Goal: Find specific page/section: Find specific page/section

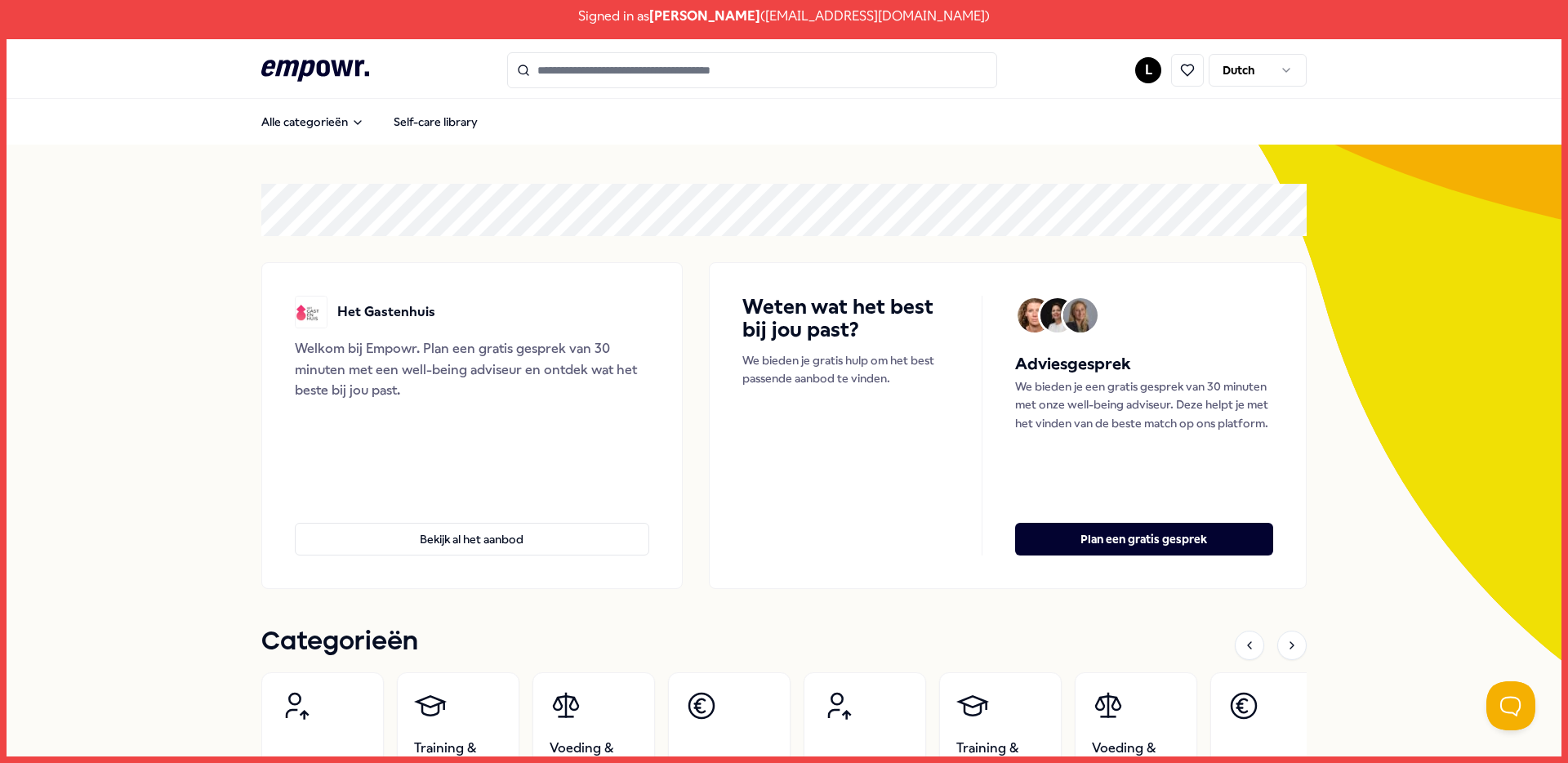
click at [620, 58] on input "Search for products, categories or subcategories" at bounding box center [753, 70] width 490 height 36
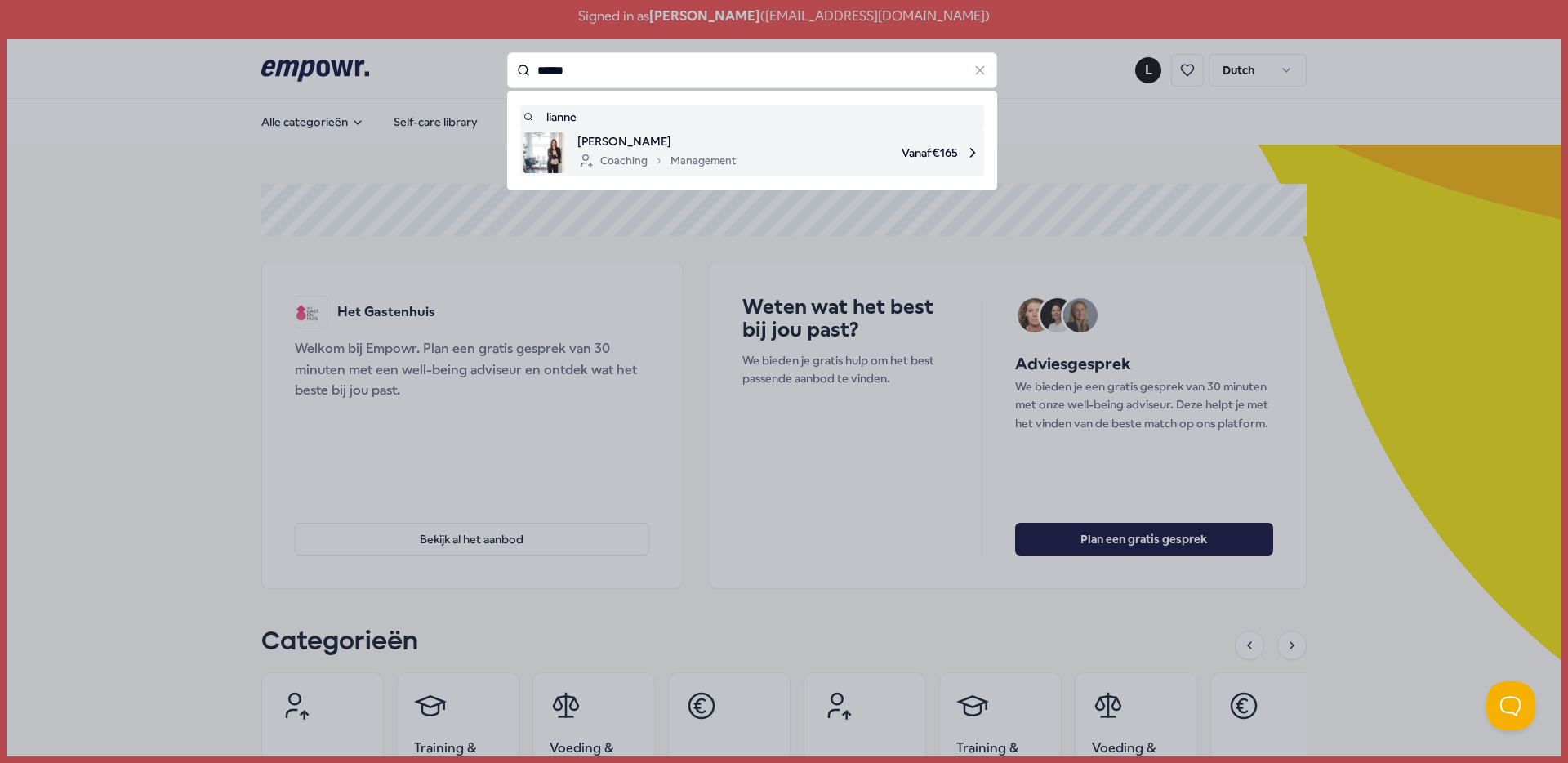
click at [735, 151] on div "Lianne van Diepen Coaching Management Vanaf € 165" at bounding box center [752, 153] width 458 height 41
type input "******"
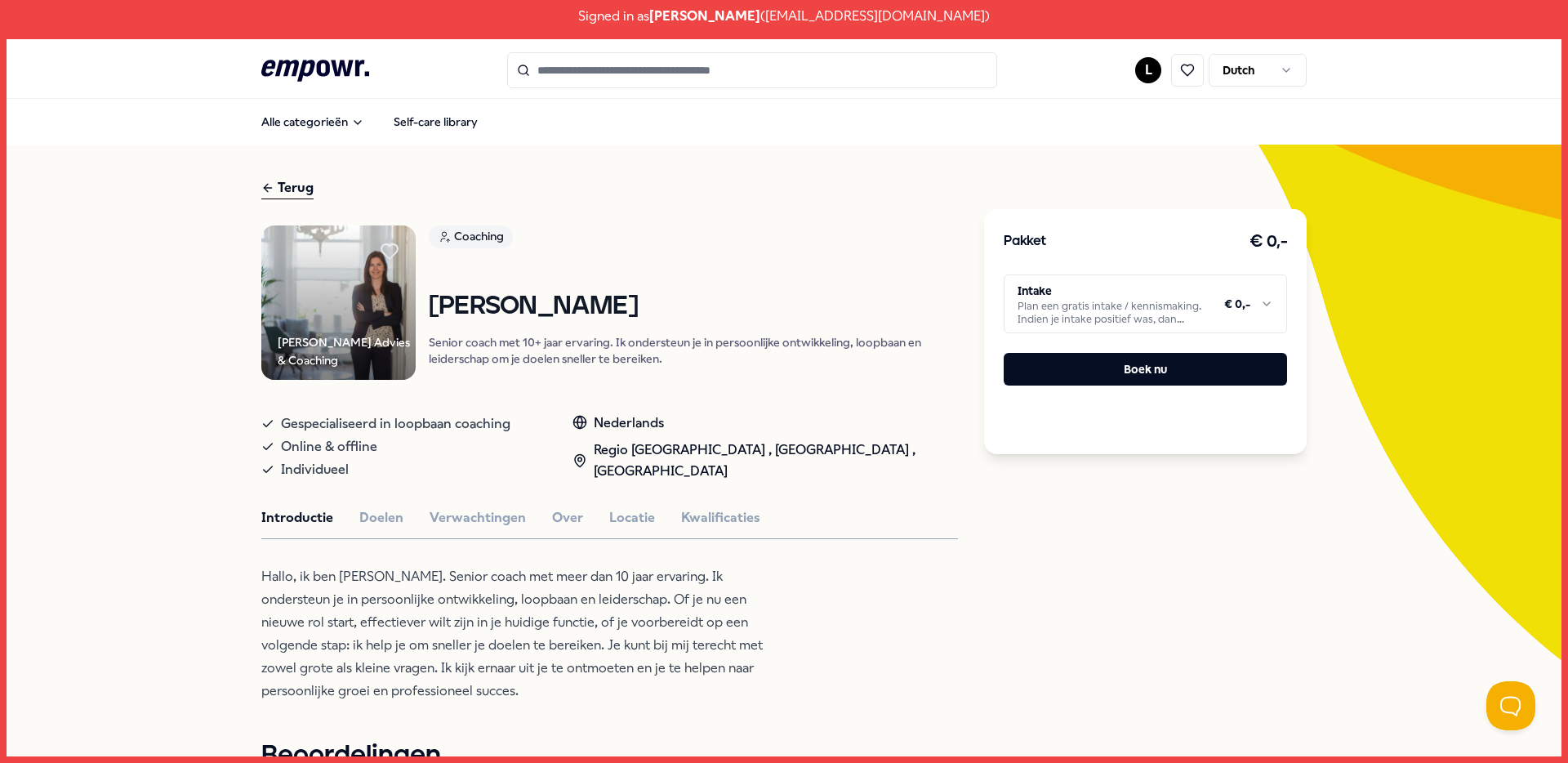
click at [1200, 288] on html "Signed in as Lianne Dappers ( lianne_dappers@hotmail.com ) .empowr-logo_svg__cl…" at bounding box center [784, 381] width 1568 height 763
click at [1401, 119] on link "Uitloggen" at bounding box center [1405, 122] width 49 height 15
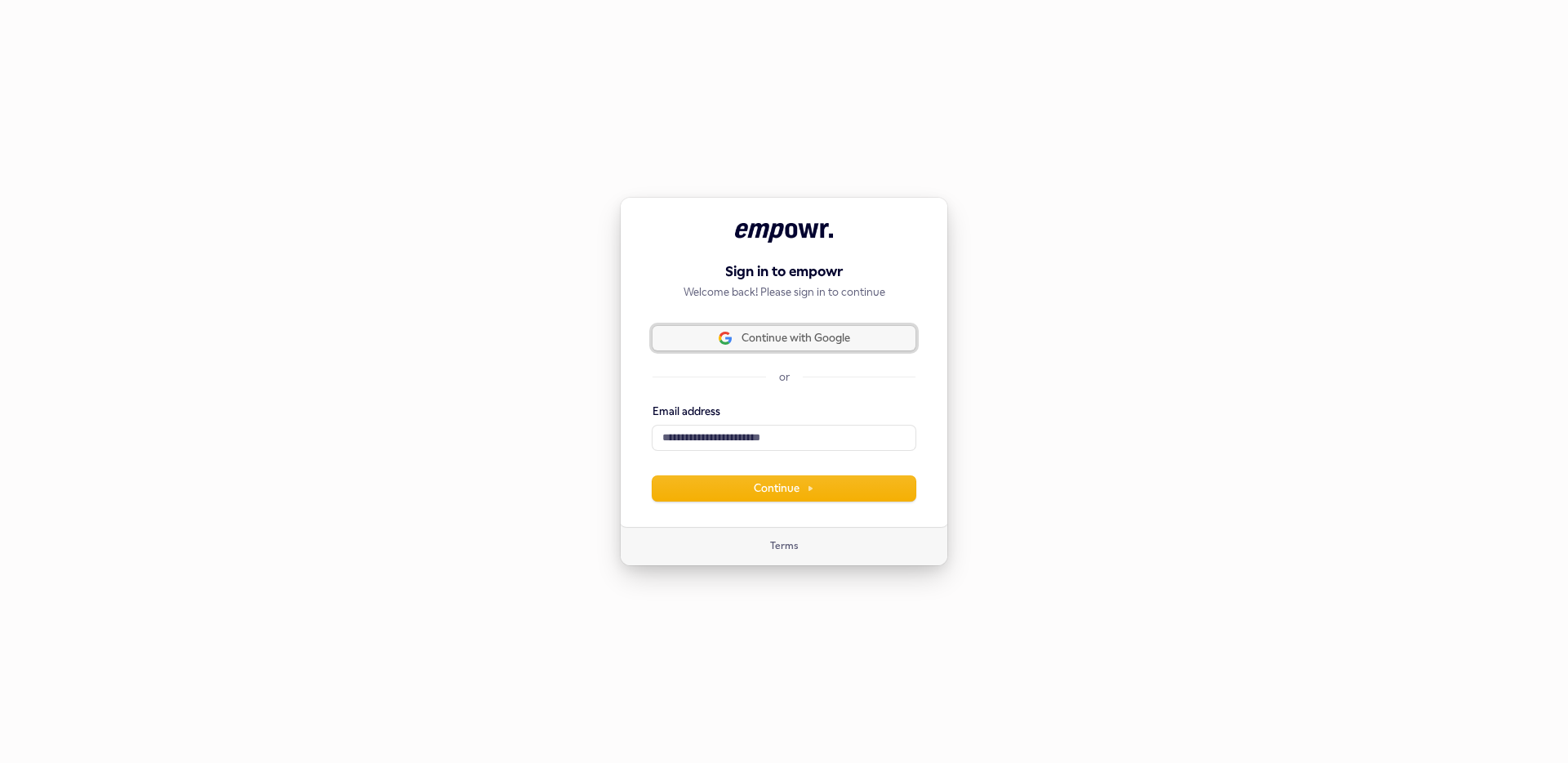
click at [890, 326] on button "Continue with Google" at bounding box center [784, 338] width 263 height 24
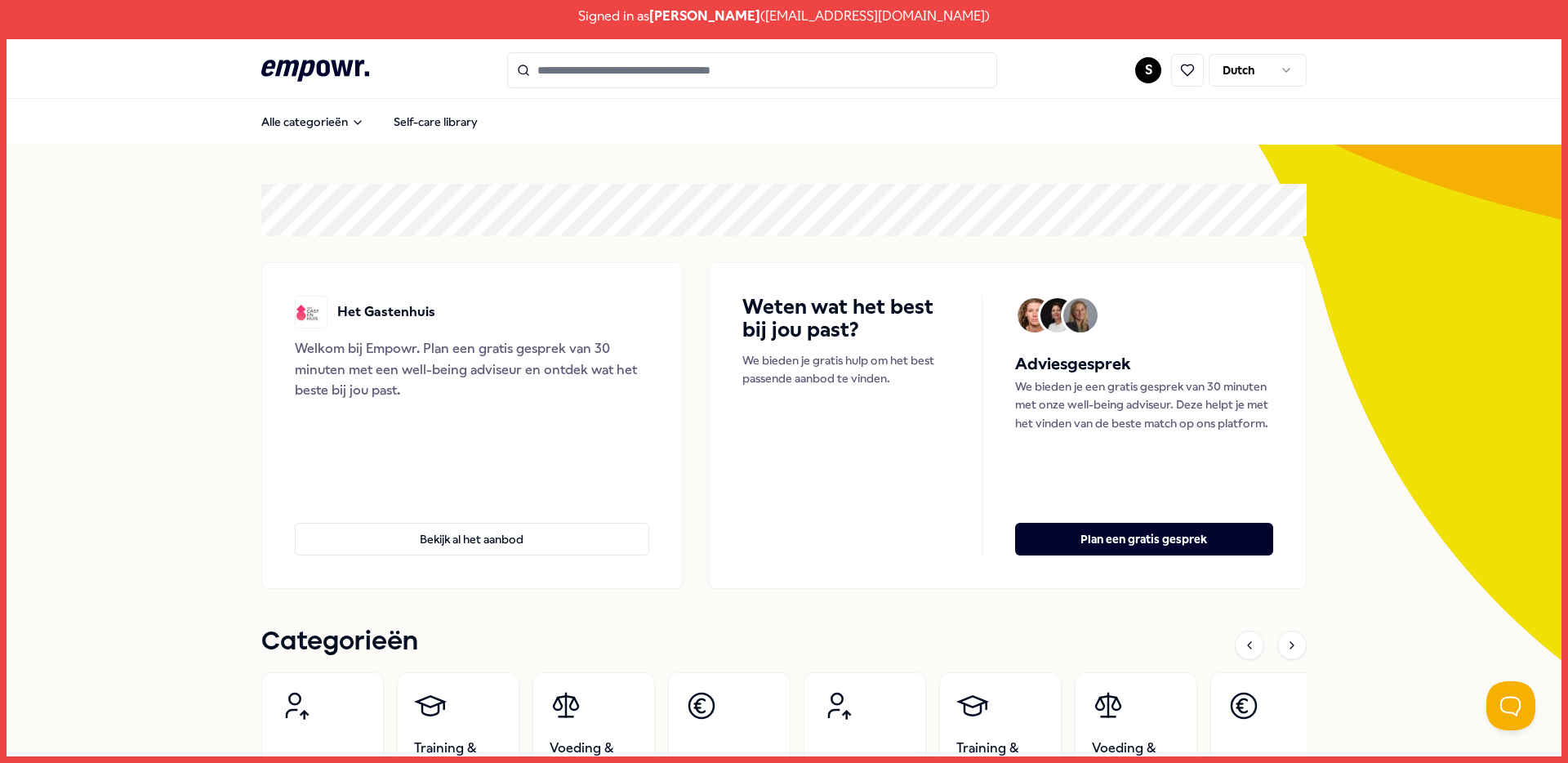
click at [733, 73] on input "Search for products, categories or subcategories" at bounding box center [753, 70] width 490 height 36
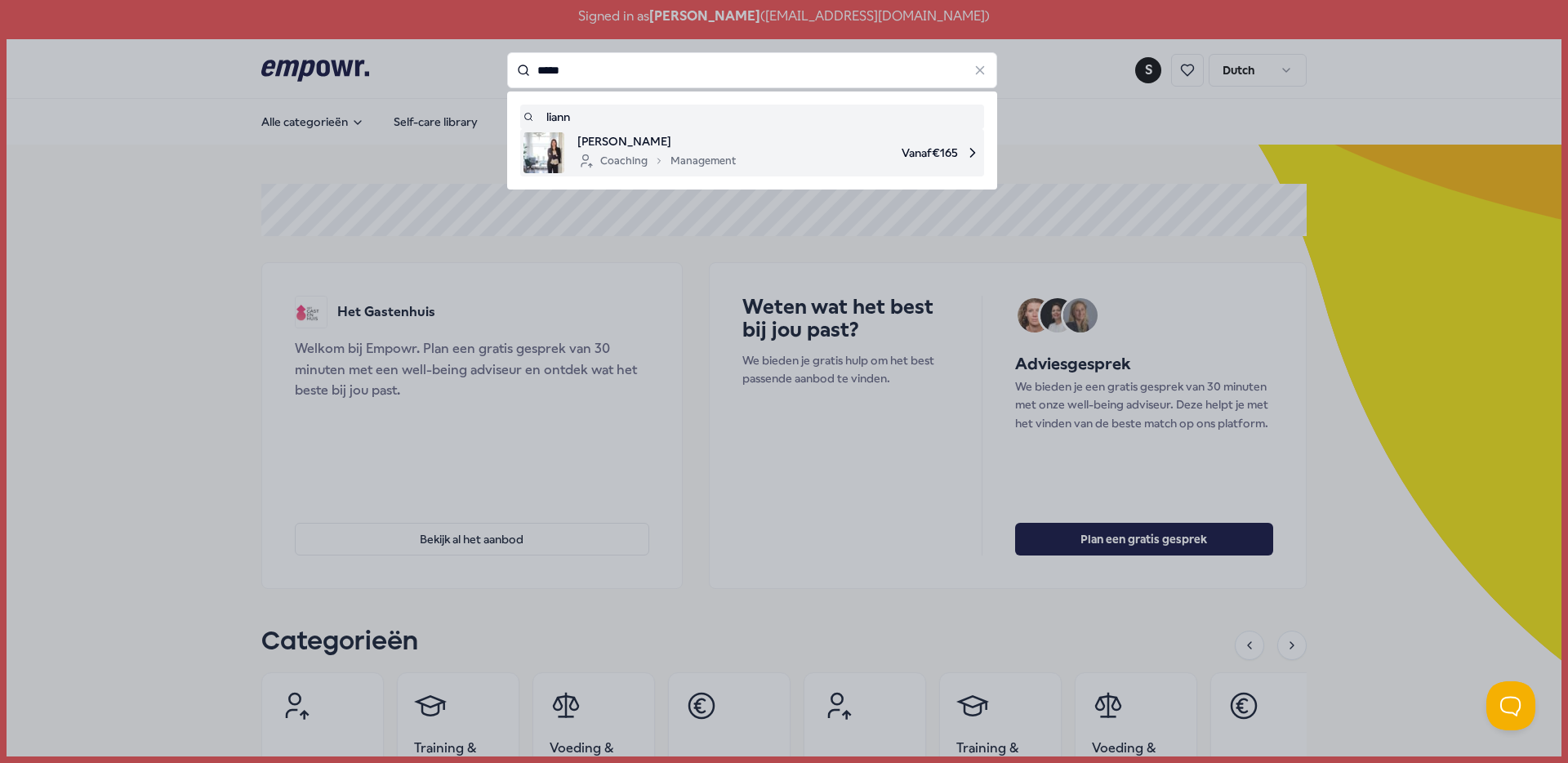
click at [918, 159] on span "Vanaf € 165" at bounding box center [865, 153] width 232 height 41
type input "*****"
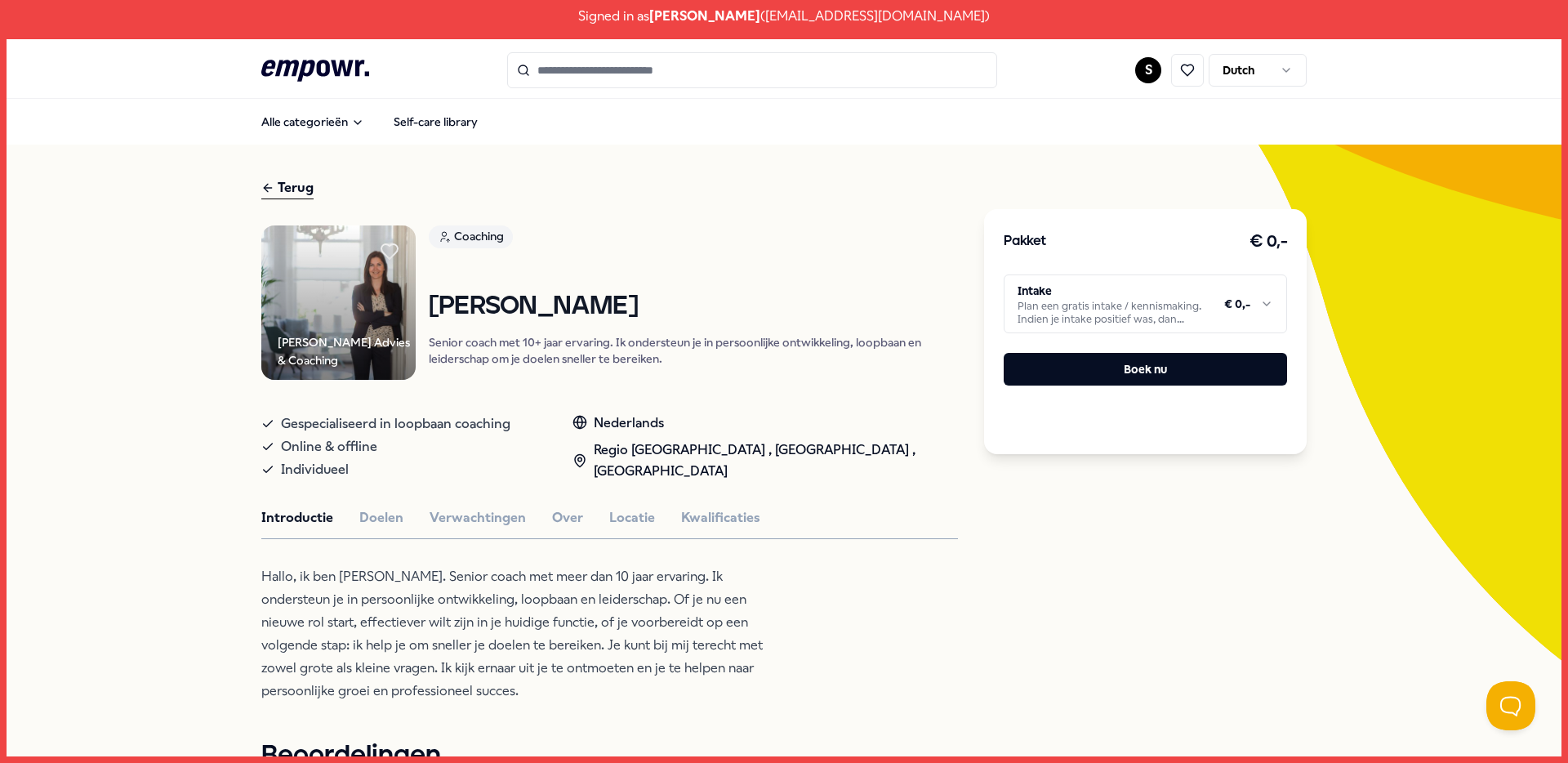
click at [1171, 303] on html "Signed in as [PERSON_NAME] ( [EMAIL_ADDRESS][DOMAIN_NAME] ) .empowr-logo_svg__c…" at bounding box center [784, 381] width 1568 height 763
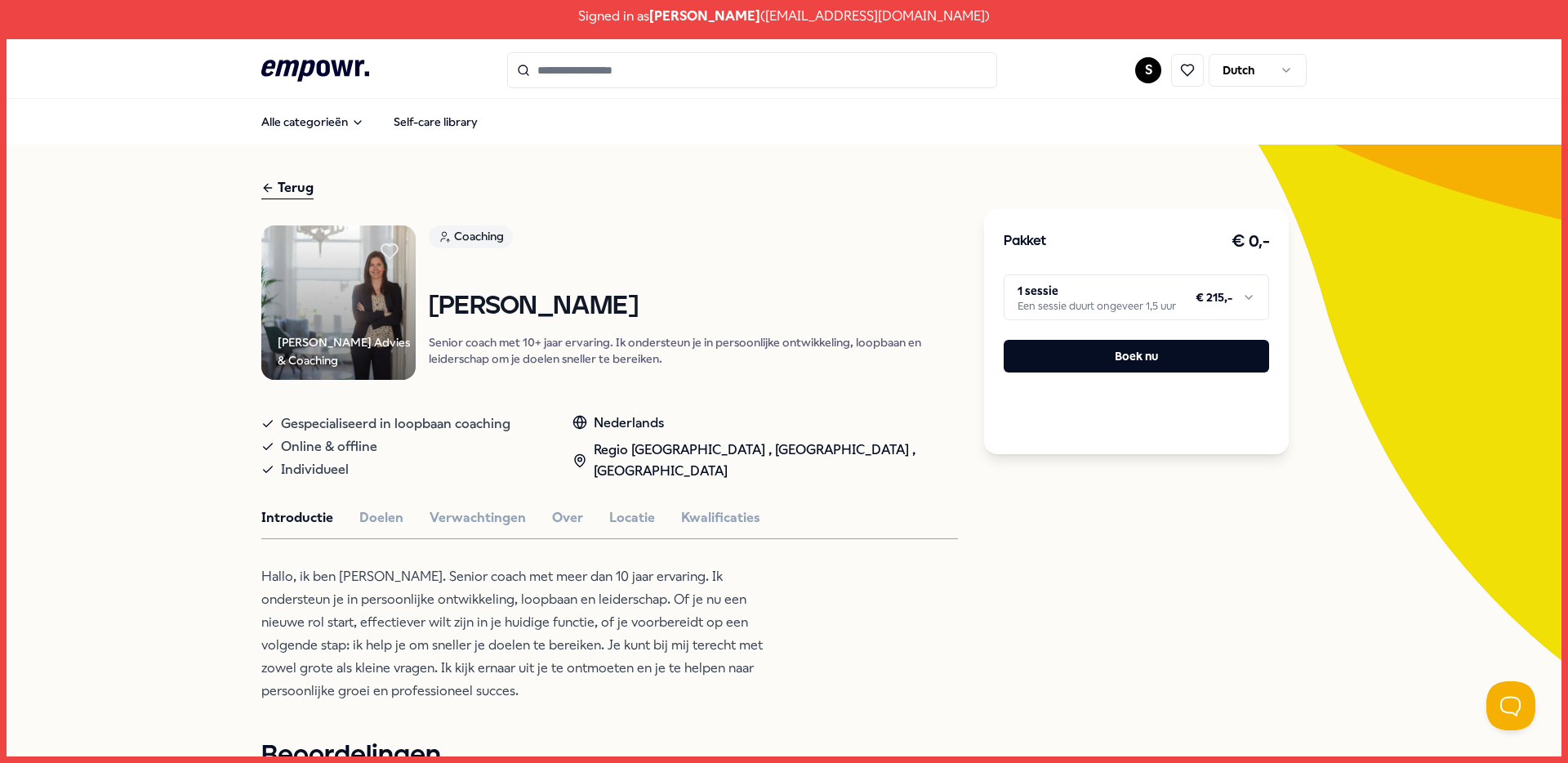
click at [1142, 63] on html "Signed in as [PERSON_NAME] ( [EMAIL_ADDRESS][DOMAIN_NAME] ) .empowr-logo_svg__c…" at bounding box center [784, 381] width 1568 height 763
click at [1096, 287] on div "Log uit" at bounding box center [1142, 273] width 161 height 47
